Goal: Find specific page/section: Find specific page/section

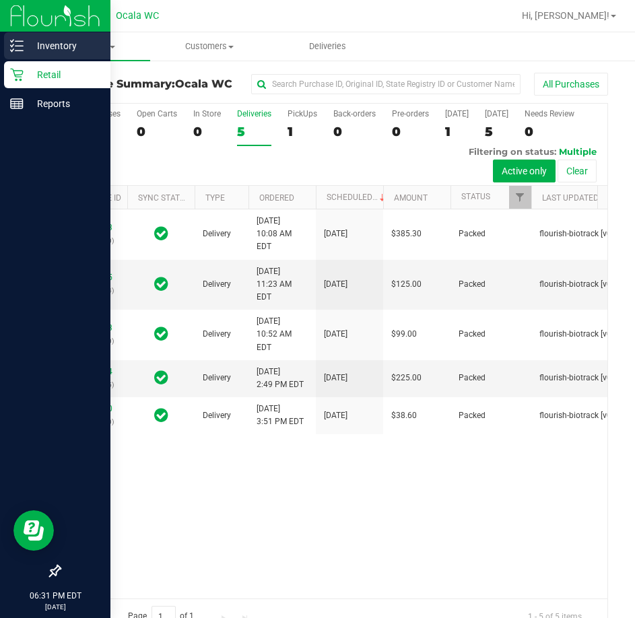
click at [20, 44] on icon at bounding box center [16, 45] width 13 height 13
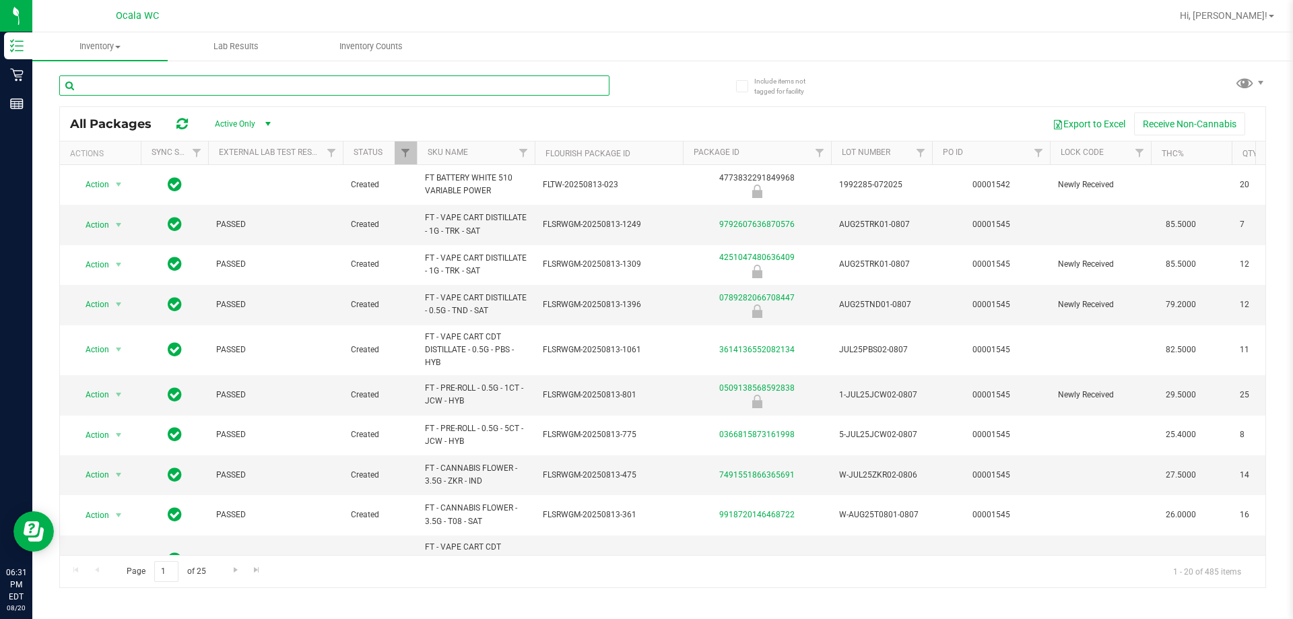
click at [329, 77] on input "text" at bounding box center [334, 85] width 550 height 20
type input "pineapple"
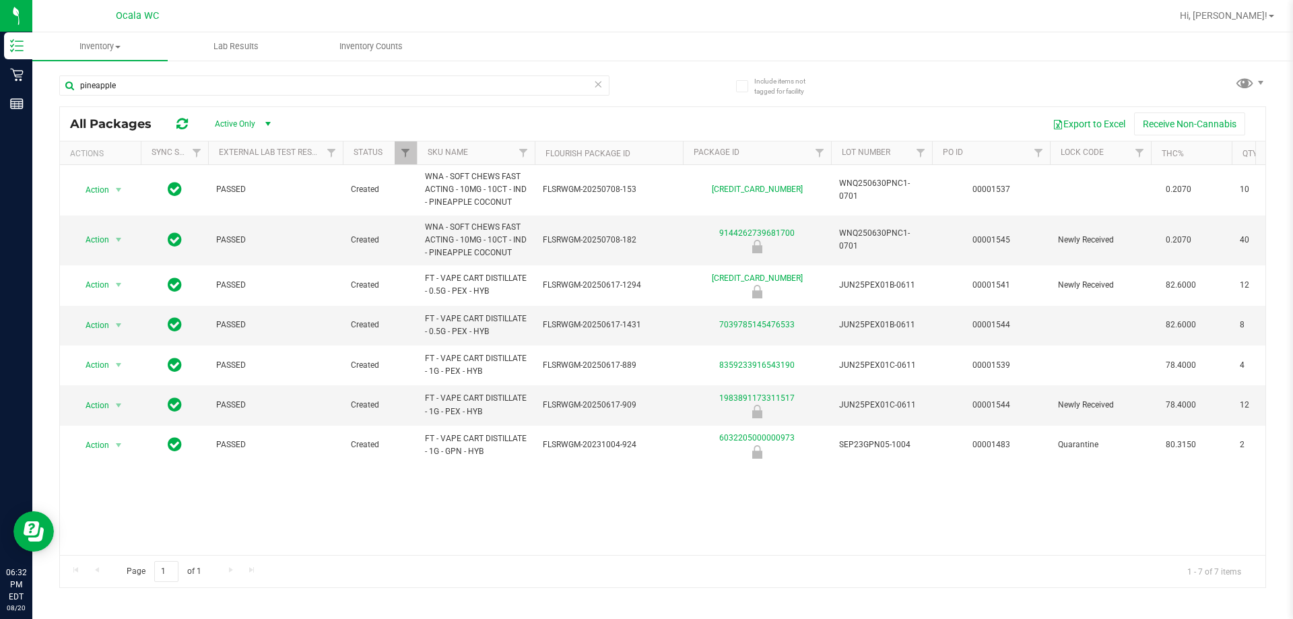
click at [542, 506] on div "Action Action Global inventory Package audit log Print package label Print prod…" at bounding box center [662, 360] width 1205 height 390
click at [598, 81] on icon at bounding box center [597, 83] width 9 height 16
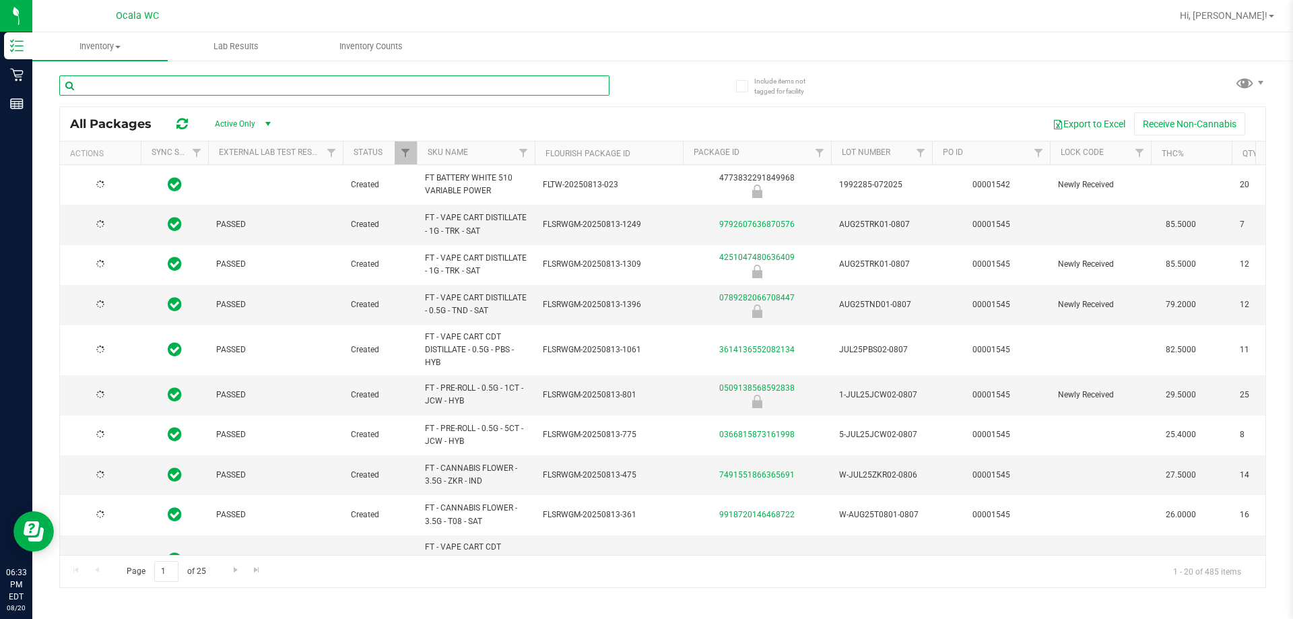
click at [524, 83] on input "text" at bounding box center [334, 85] width 550 height 20
type input "peach"
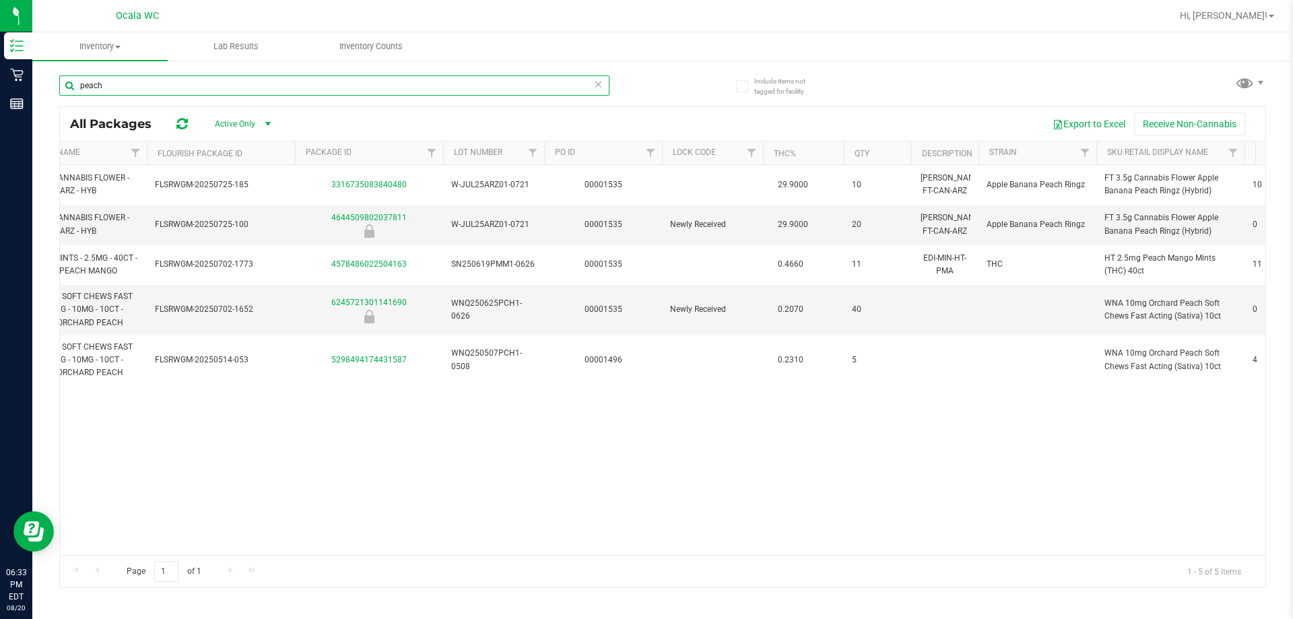
scroll to position [0, 408]
